Goal: Task Accomplishment & Management: Complete application form

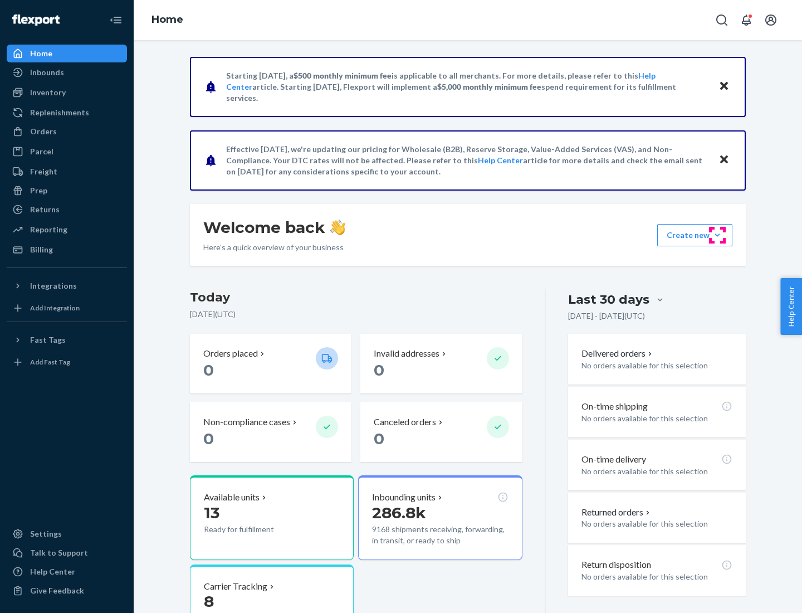
click at [717, 235] on button "Create new Create new inbound Create new order Create new product" at bounding box center [694, 235] width 75 height 22
click at [67, 72] on div "Inbounds" at bounding box center [67, 73] width 118 height 16
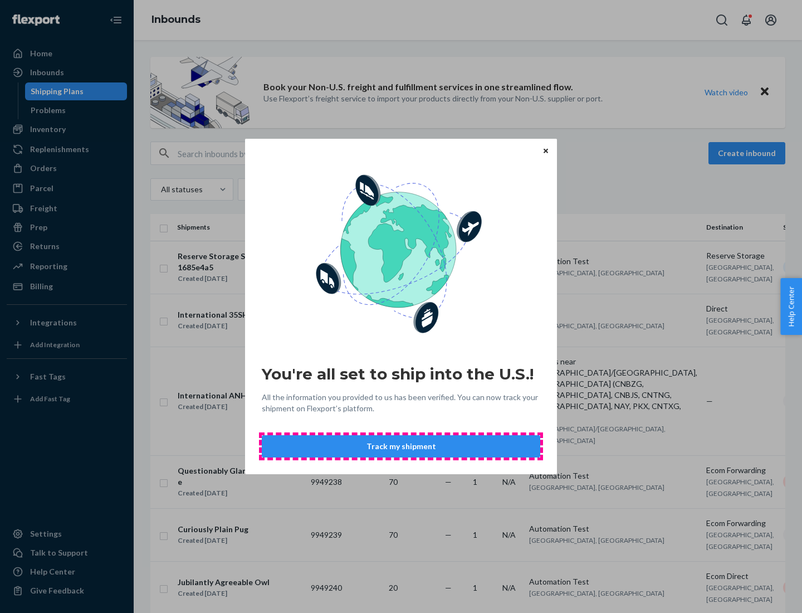
click at [401, 446] on button "Track my shipment" at bounding box center [401, 446] width 279 height 22
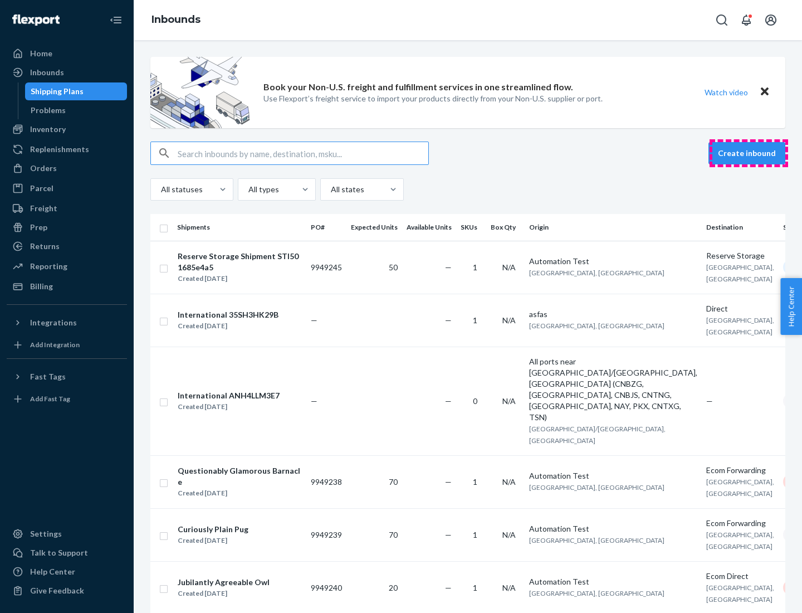
click at [749, 153] on button "Create inbound" at bounding box center [747, 153] width 77 height 22
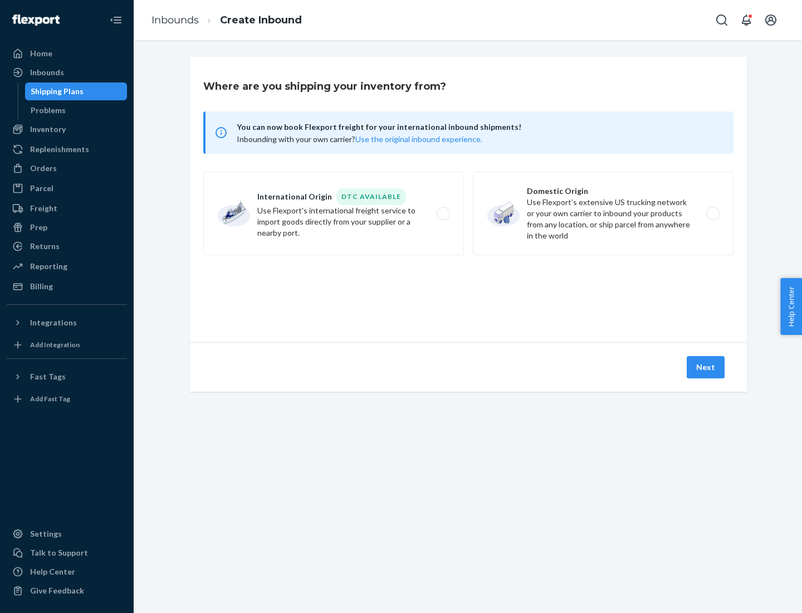
click at [334, 213] on label "International Origin DTC Available Use Flexport's international freight service…" at bounding box center [333, 214] width 261 height 84
click at [443, 213] on input "International Origin DTC Available Use Flexport's international freight service…" at bounding box center [446, 213] width 7 height 7
radio input "true"
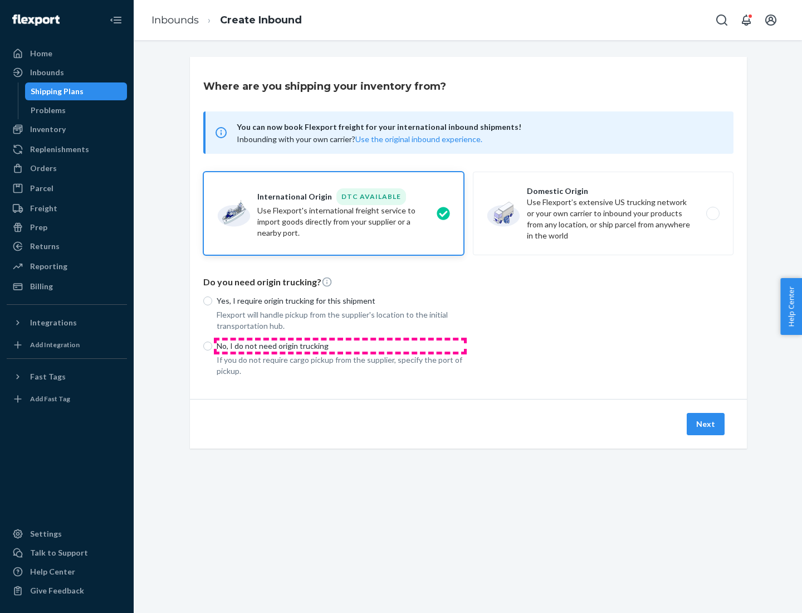
click at [340, 345] on p "No, I do not need origin trucking" at bounding box center [340, 345] width 247 height 11
click at [212, 345] on input "No, I do not need origin trucking" at bounding box center [207, 345] width 9 height 9
radio input "true"
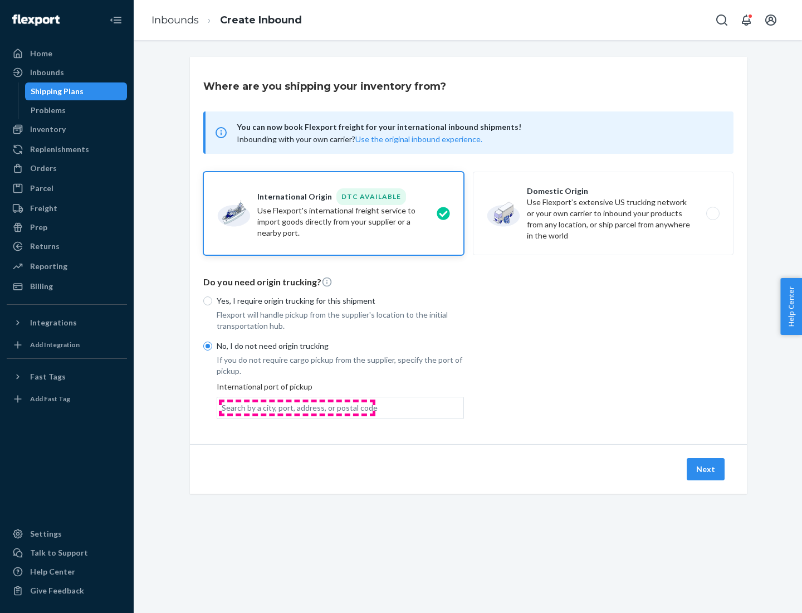
click at [297, 407] on div "Search by a city, port, address, or postal code" at bounding box center [300, 407] width 156 height 11
click at [223, 407] on input "Search by a city, port, address, or postal code" at bounding box center [222, 407] width 1 height 11
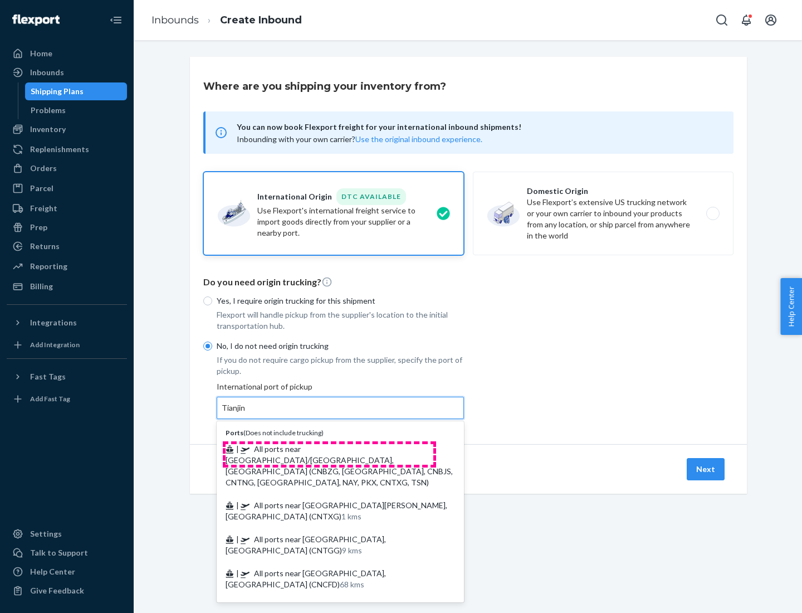
click at [329, 448] on span "| All ports near [GEOGRAPHIC_DATA]/[GEOGRAPHIC_DATA], [GEOGRAPHIC_DATA] (CNBZG,…" at bounding box center [339, 465] width 227 height 43
click at [246, 413] on input "Tianjin" at bounding box center [234, 407] width 25 height 11
type input "All ports near [GEOGRAPHIC_DATA]/[GEOGRAPHIC_DATA], [GEOGRAPHIC_DATA] (CNBZG, […"
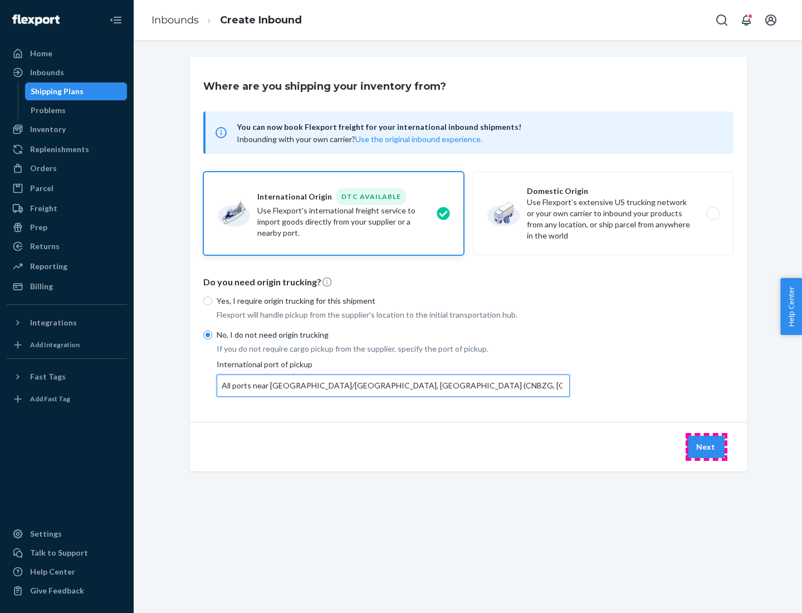
click at [706, 446] on button "Next" at bounding box center [706, 447] width 38 height 22
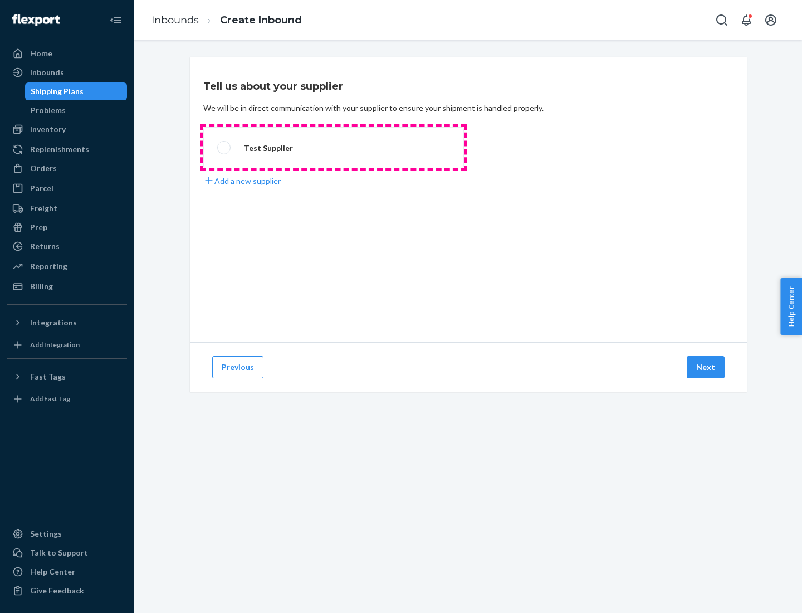
click at [334, 148] on label "Test Supplier" at bounding box center [333, 147] width 261 height 41
click at [224, 148] on input "Test Supplier" at bounding box center [220, 147] width 7 height 7
radio input "true"
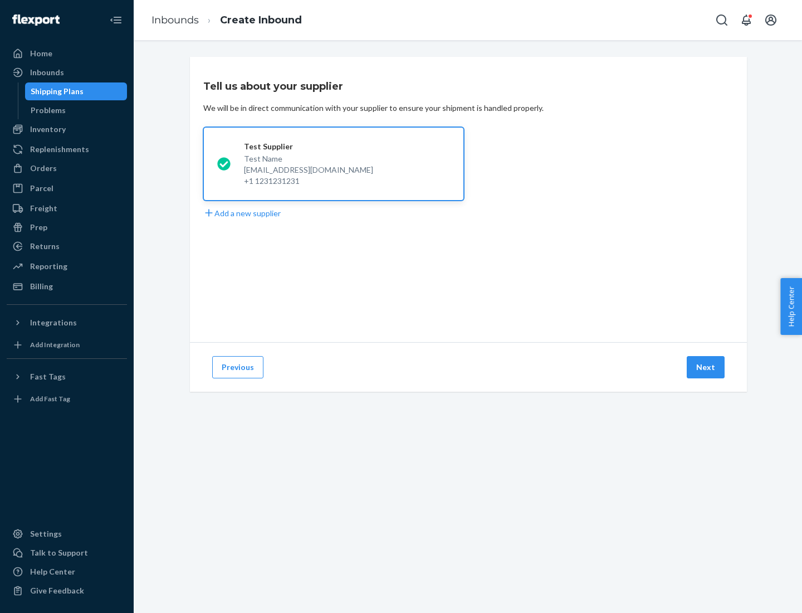
click at [706, 367] on button "Next" at bounding box center [706, 367] width 38 height 22
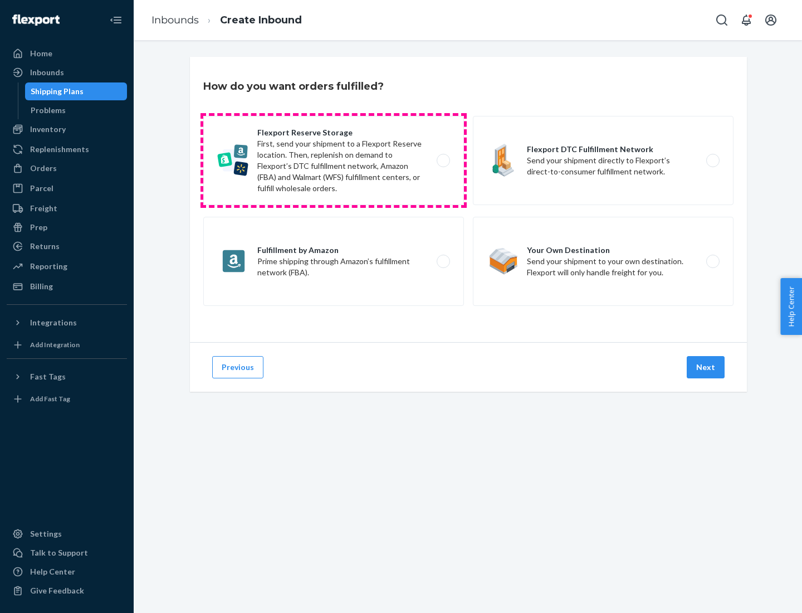
click at [334, 160] on label "Flexport Reserve Storage First, send your shipment to a Flexport Reserve locati…" at bounding box center [333, 160] width 261 height 89
click at [443, 160] on input "Flexport Reserve Storage First, send your shipment to a Flexport Reserve locati…" at bounding box center [446, 160] width 7 height 7
radio input "true"
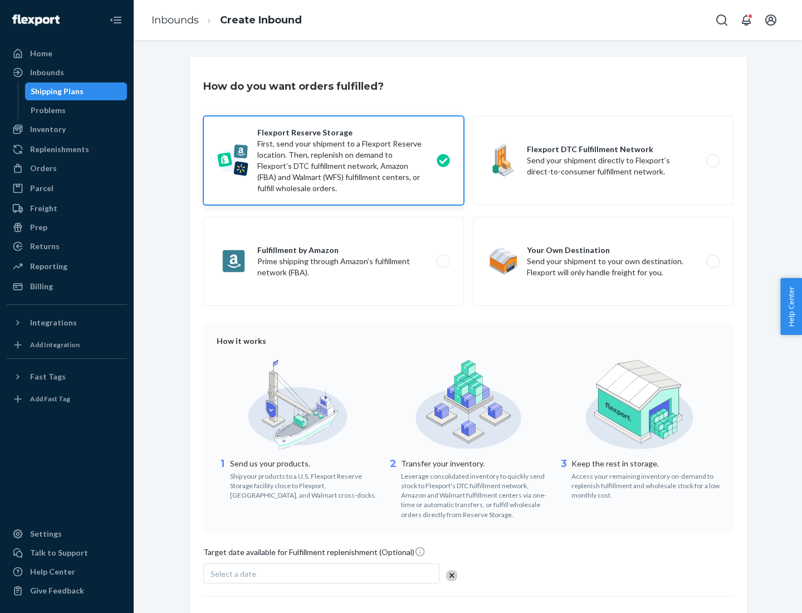
scroll to position [91, 0]
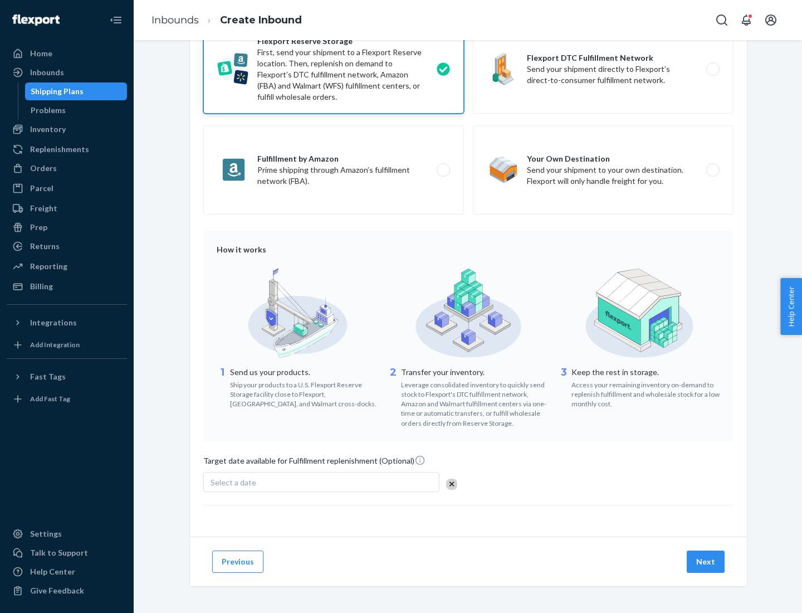
click at [706, 561] on button "Next" at bounding box center [706, 561] width 38 height 22
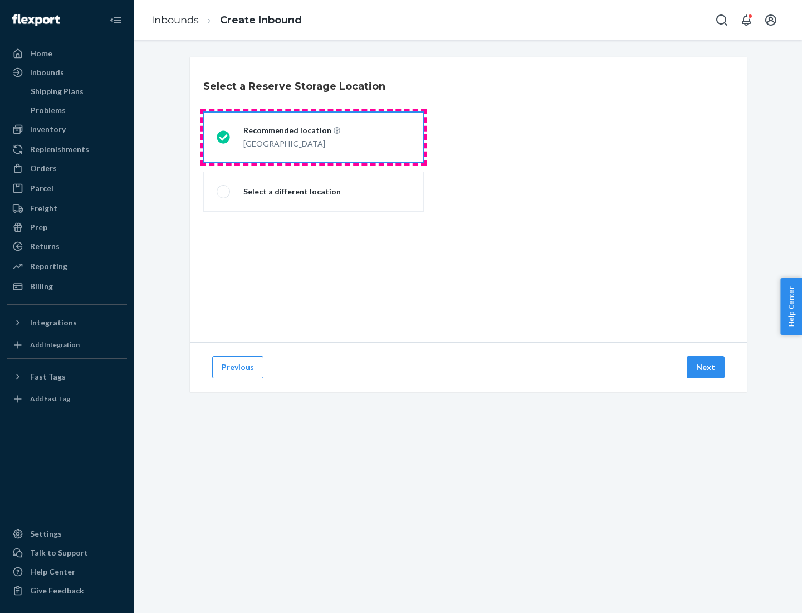
click at [314, 137] on div "[GEOGRAPHIC_DATA]" at bounding box center [291, 142] width 97 height 13
click at [224, 137] on input "Recommended location [GEOGRAPHIC_DATA]" at bounding box center [220, 137] width 7 height 7
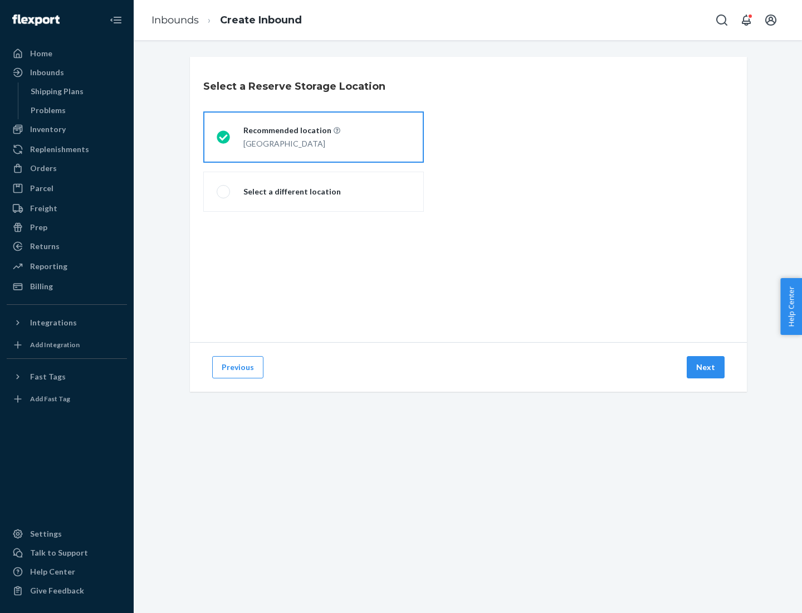
click at [706, 367] on button "Next" at bounding box center [706, 367] width 38 height 22
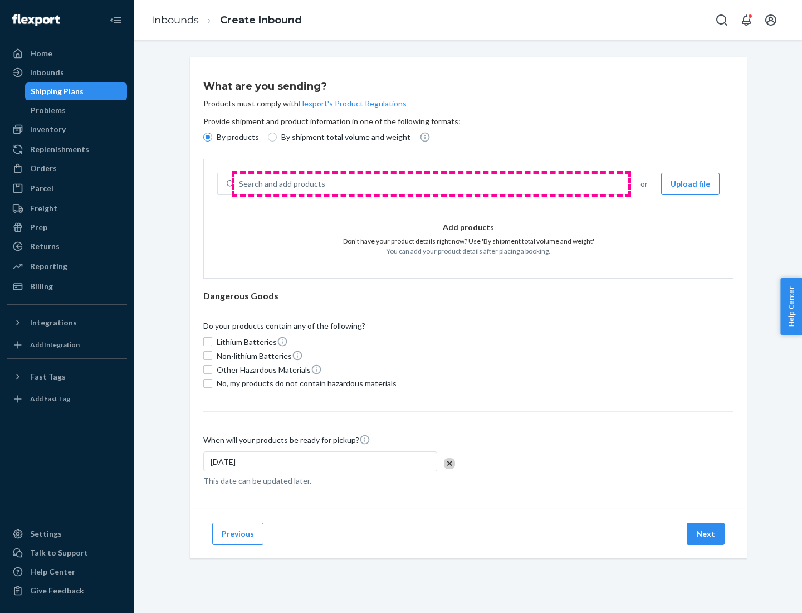
click at [431, 184] on div "Search and add products" at bounding box center [431, 184] width 392 height 20
click at [240, 184] on input "Search and add products" at bounding box center [239, 183] width 1 height 11
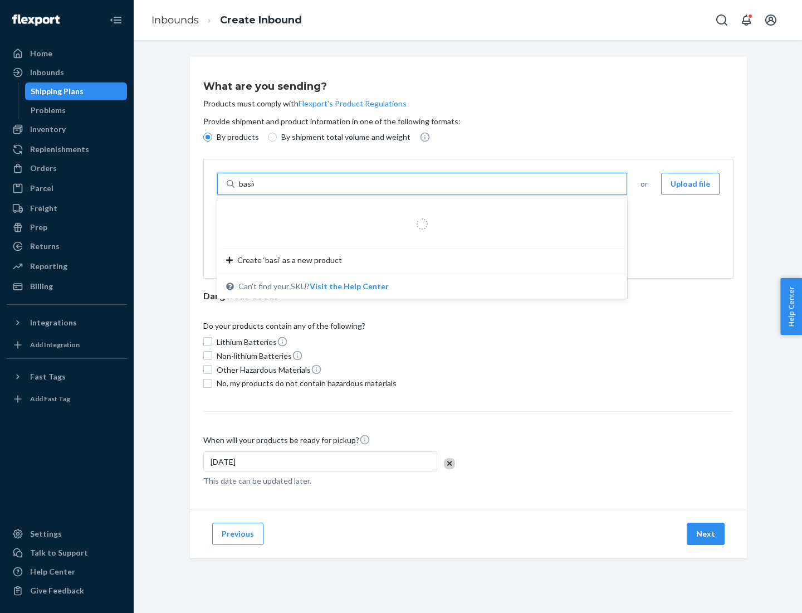
type input "basic"
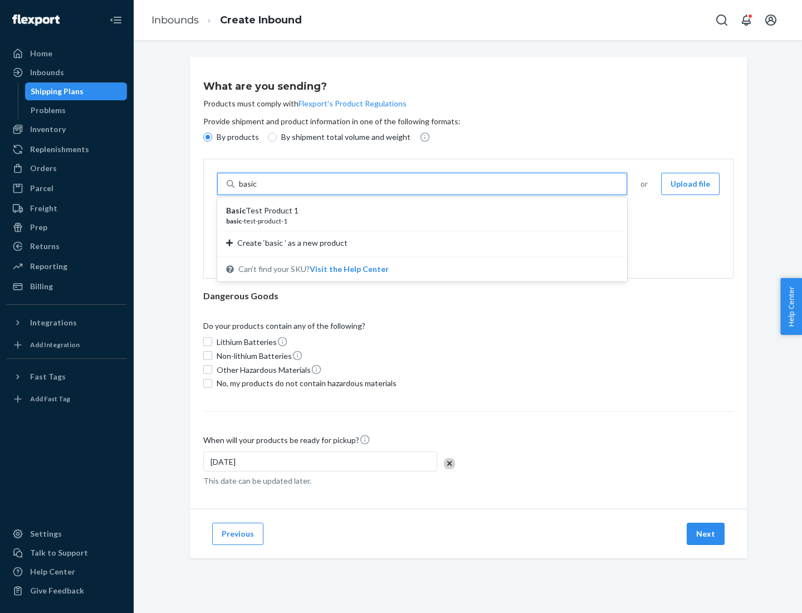
click at [418, 211] on div "Basic Test Product 1" at bounding box center [417, 210] width 383 height 11
click at [259, 189] on input "basic" at bounding box center [249, 183] width 20 height 11
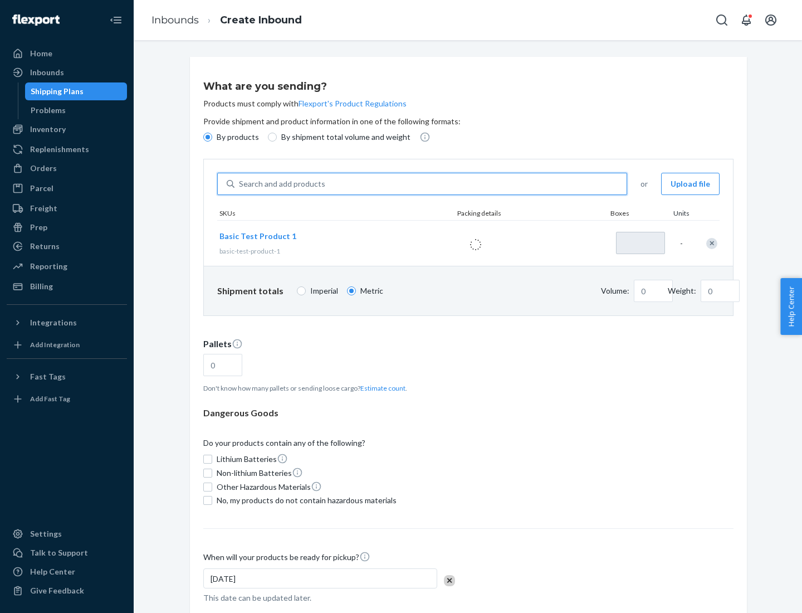
type input "1"
type input "1.09"
type input "3.27"
type input "3"
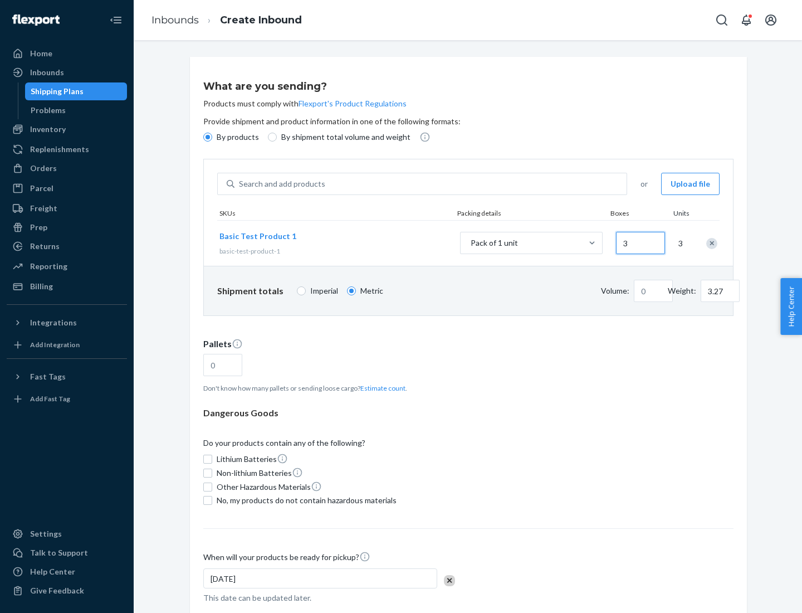
type input "0.01"
type input "32.66"
type input "300"
type input "0.07"
type input "326.59"
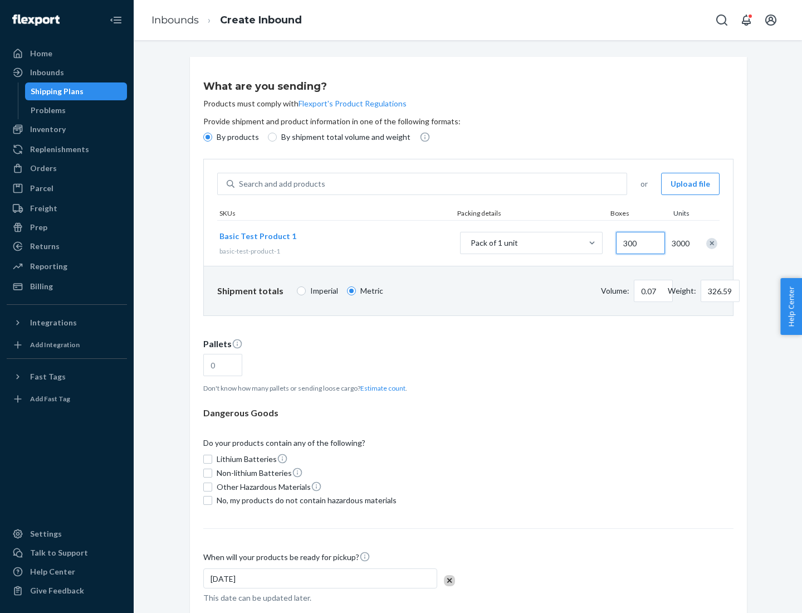
type input "3000"
type input "0.68"
type input "3265.86"
type input "1"
type input "10.89"
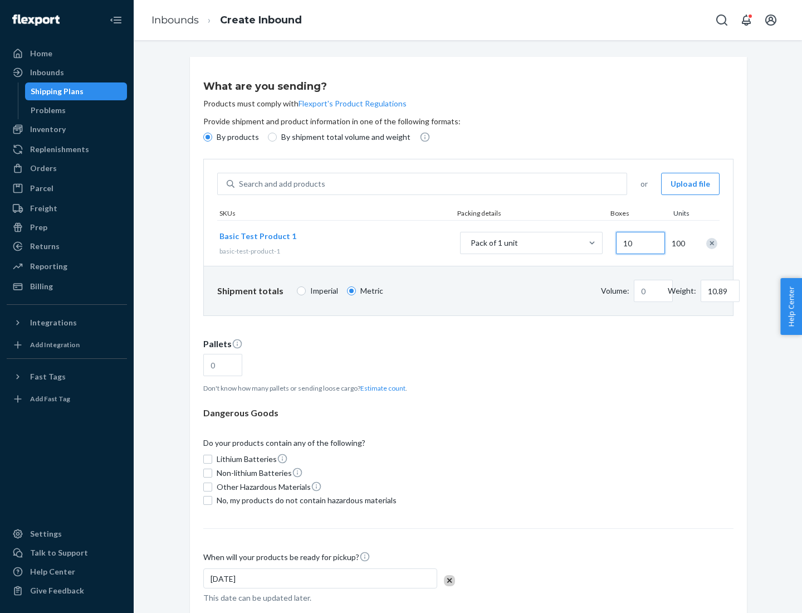
type input "100"
type input "0.02"
type input "108.86"
type input "1000"
type input "0.23"
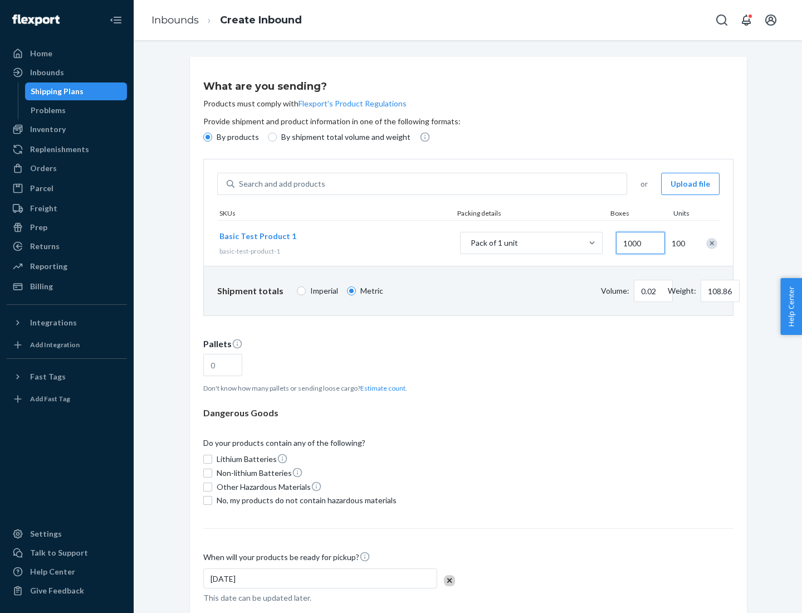
type input "1088.62"
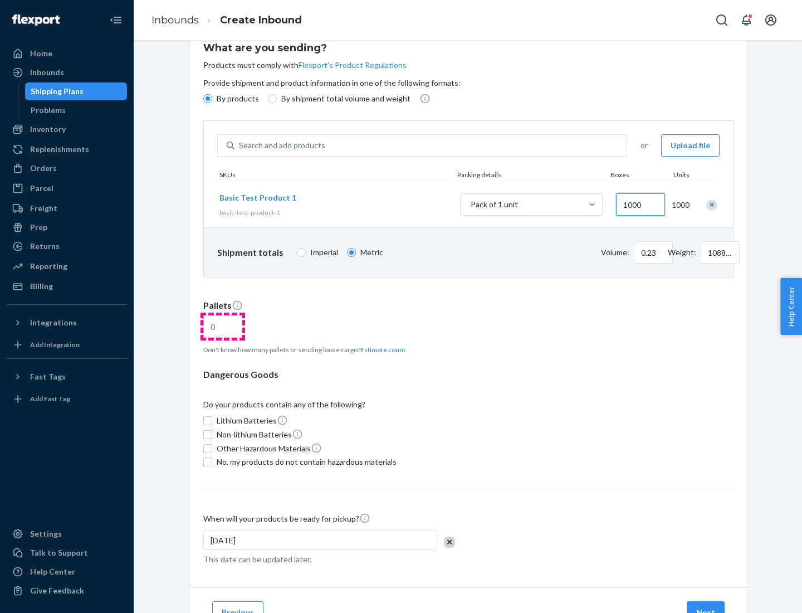
type input "1000"
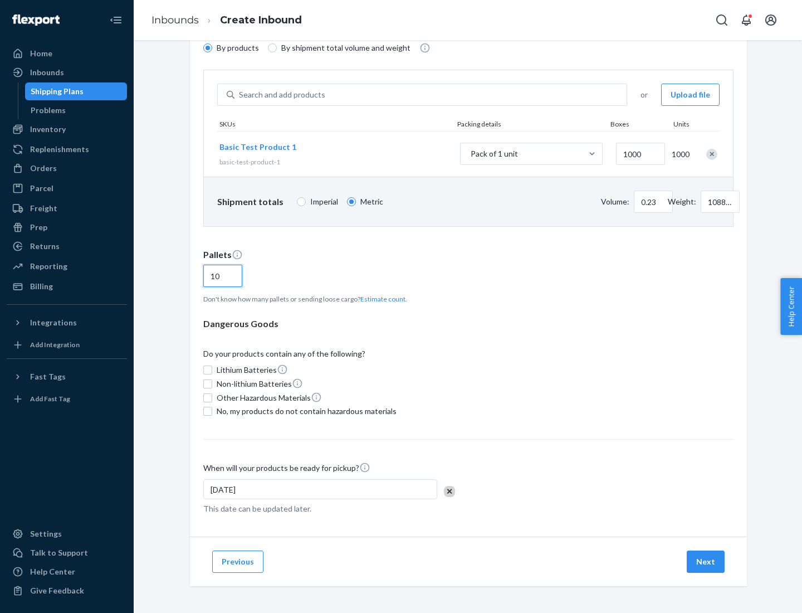
type input "10"
click at [305, 411] on span "No, my products do not contain hazardous materials" at bounding box center [307, 411] width 180 height 11
click at [212, 411] on input "No, my products do not contain hazardous materials" at bounding box center [207, 411] width 9 height 9
checkbox input "true"
click at [706, 561] on button "Next" at bounding box center [706, 561] width 38 height 22
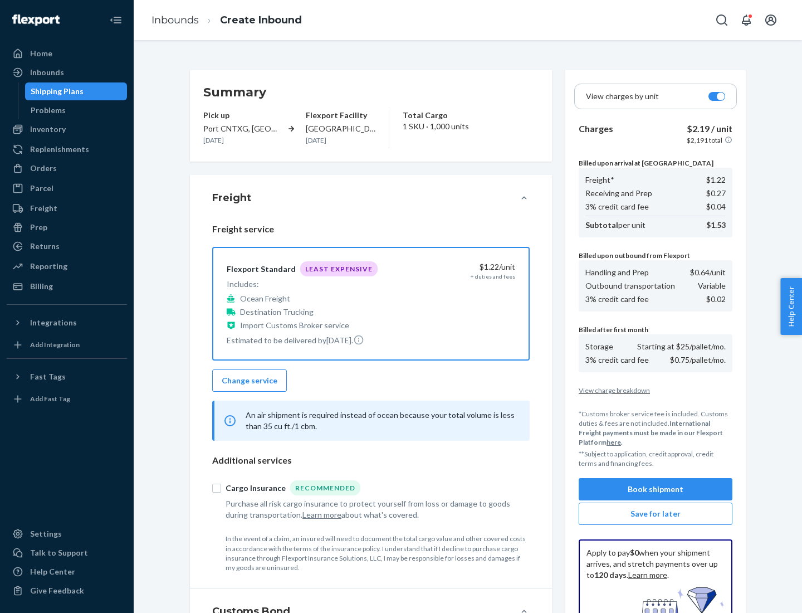
scroll to position [163, 0]
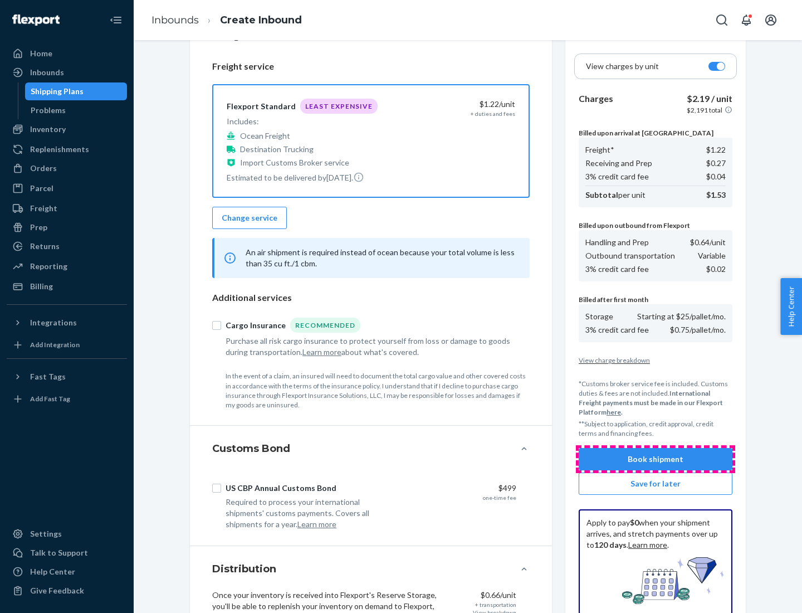
click at [656, 459] on button "Book shipment" at bounding box center [656, 459] width 154 height 22
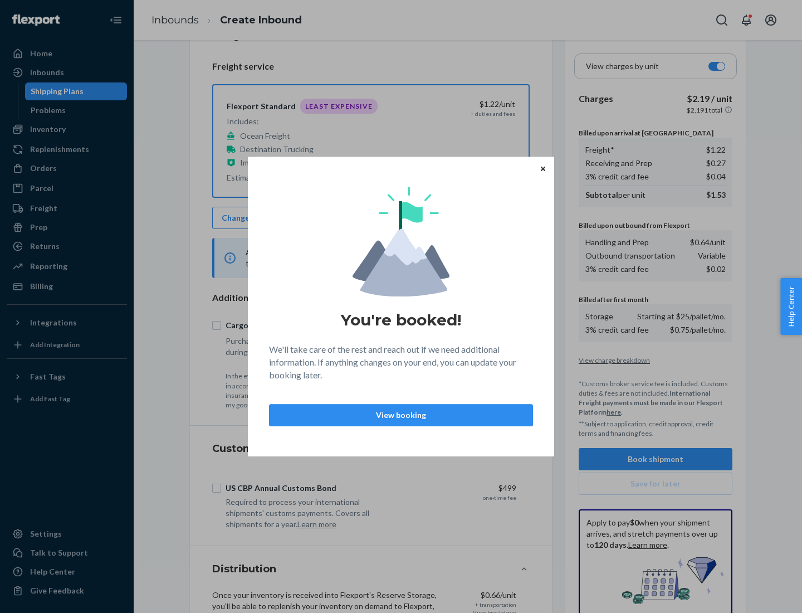
click at [401, 414] on p "View booking" at bounding box center [401, 414] width 245 height 11
